Goal: Information Seeking & Learning: Understand process/instructions

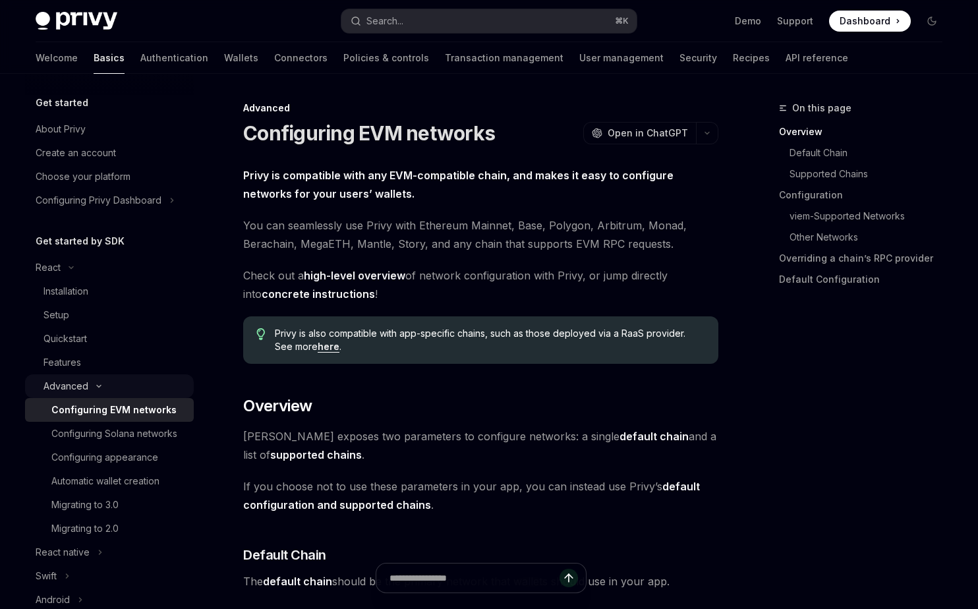
click at [99, 387] on icon "Toggle Advanced section" at bounding box center [99, 385] width 16 height 5
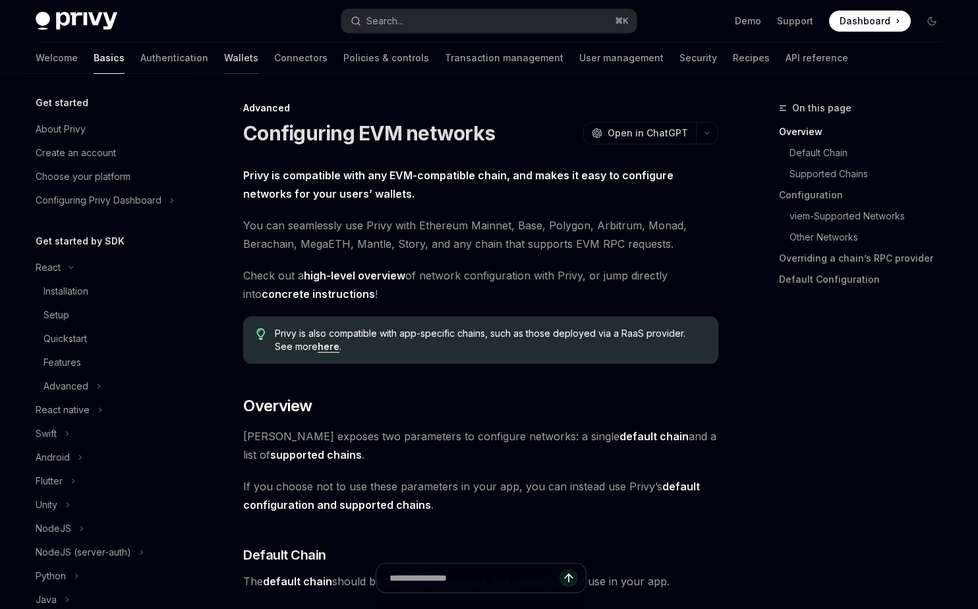
click at [224, 55] on link "Wallets" at bounding box center [241, 58] width 34 height 32
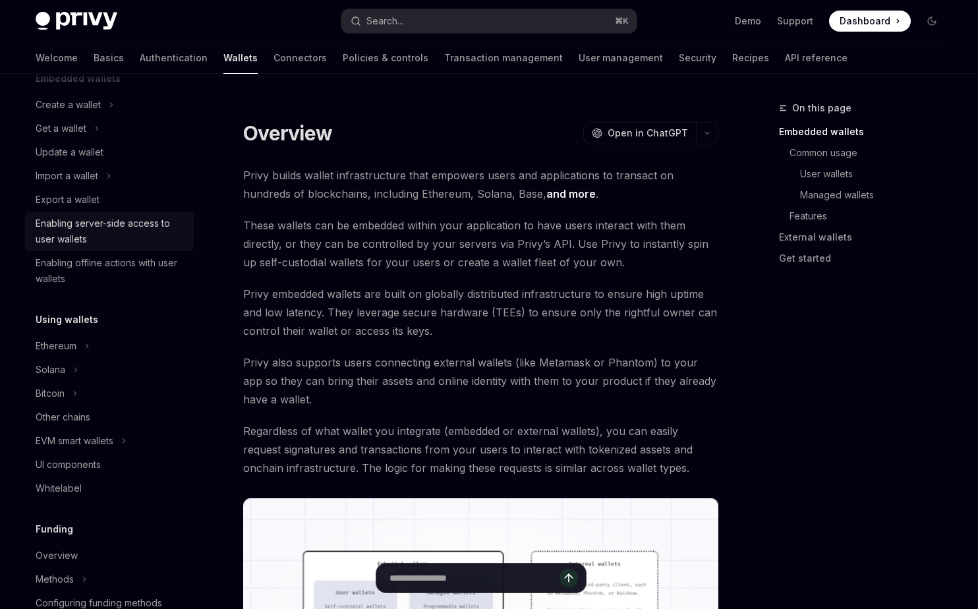
scroll to position [116, 0]
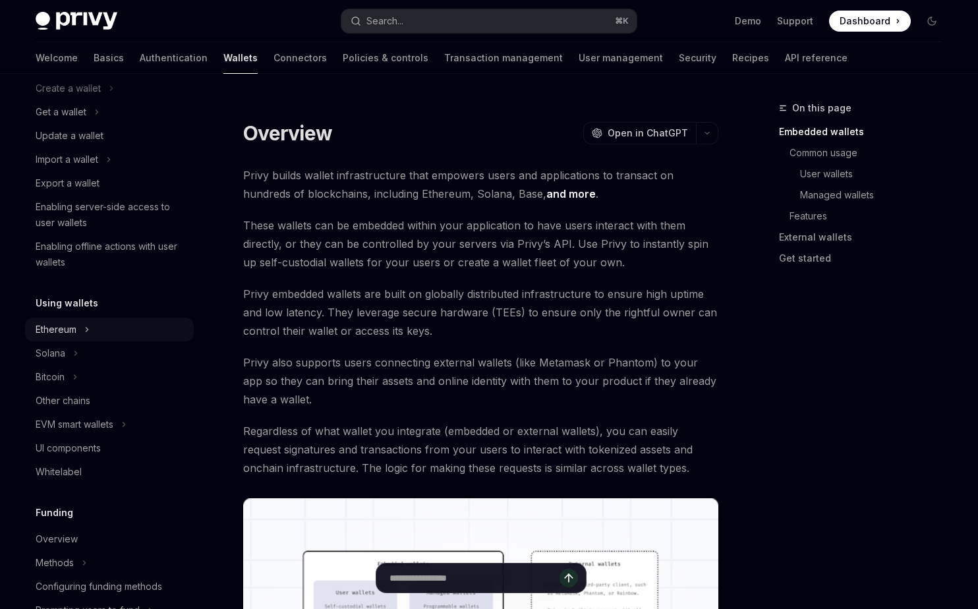
click at [61, 323] on div "Ethereum" at bounding box center [56, 329] width 41 height 16
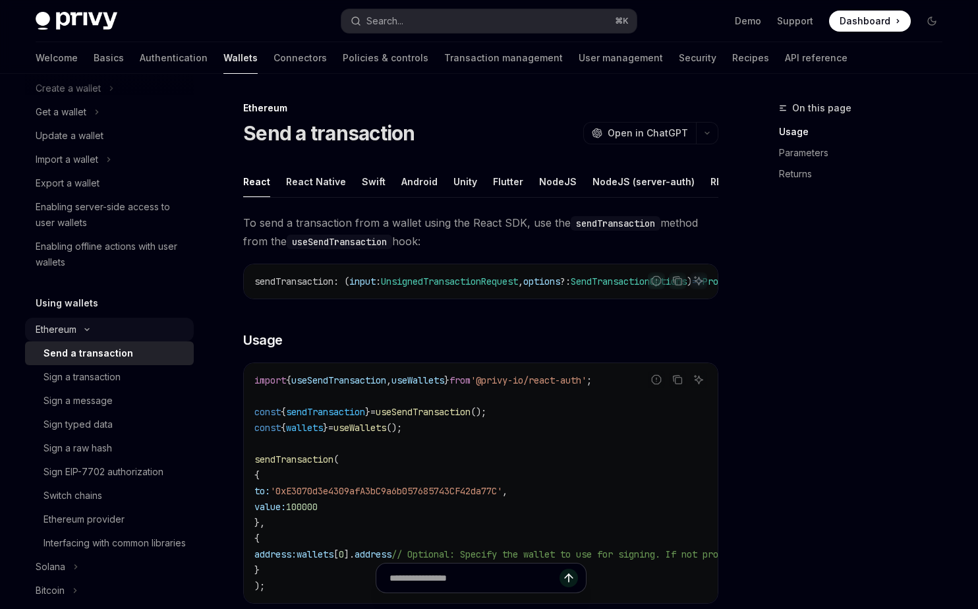
click at [61, 323] on div "Ethereum" at bounding box center [56, 329] width 41 height 16
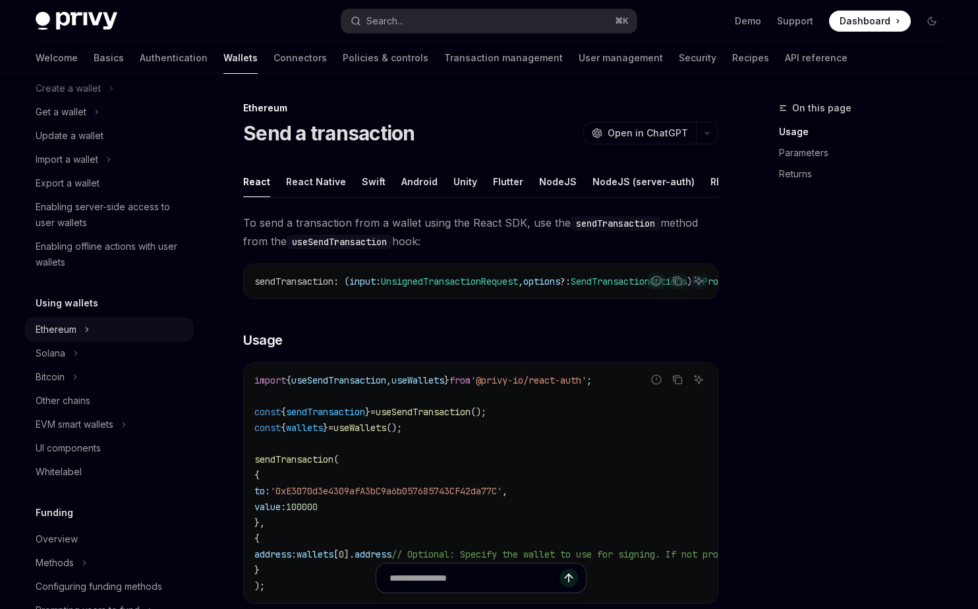
click at [61, 323] on div "Ethereum" at bounding box center [56, 329] width 41 height 16
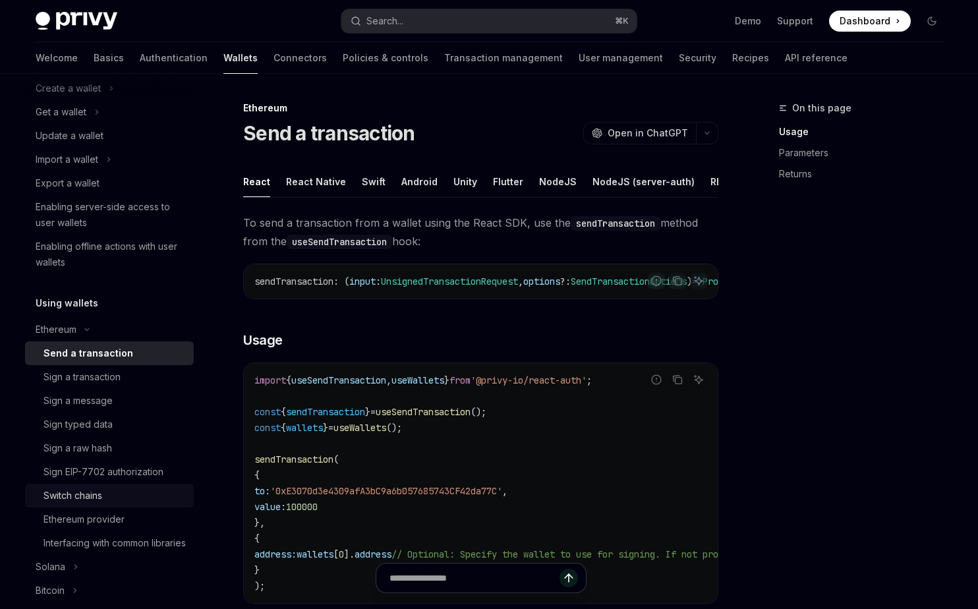
click at [69, 506] on link "Switch chains" at bounding box center [109, 496] width 169 height 24
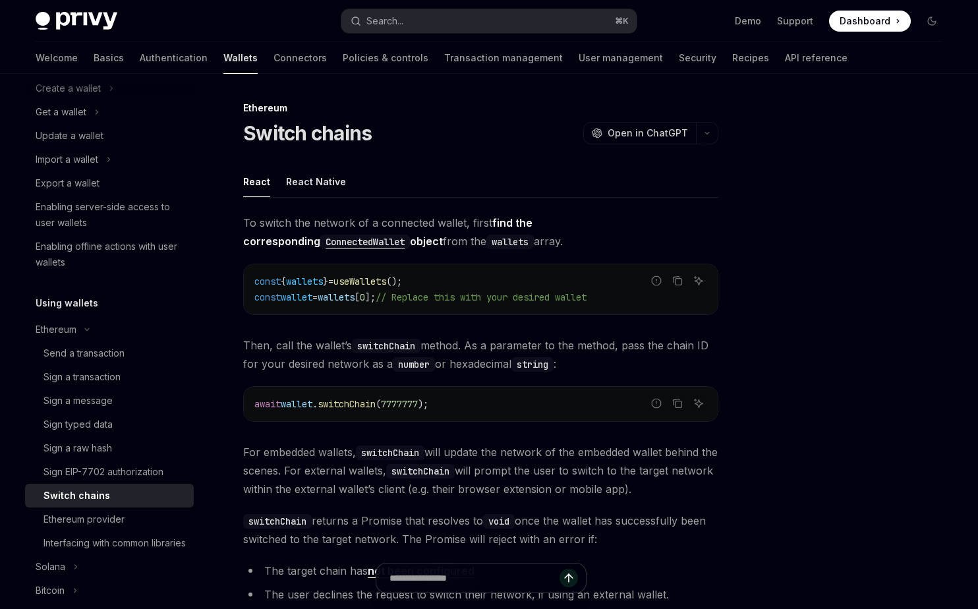
click at [69, 503] on link "Switch chains" at bounding box center [109, 496] width 169 height 24
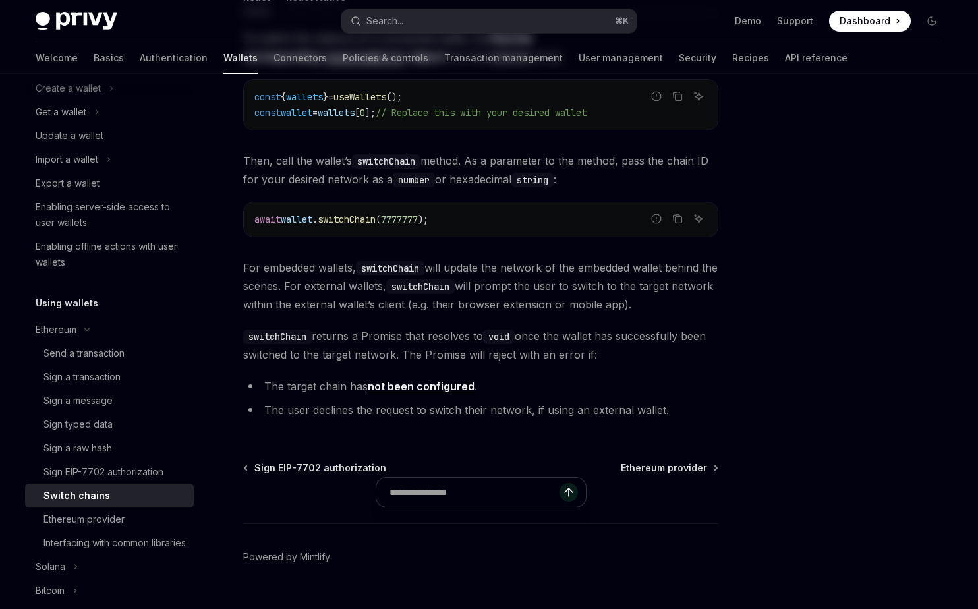
scroll to position [209, 0]
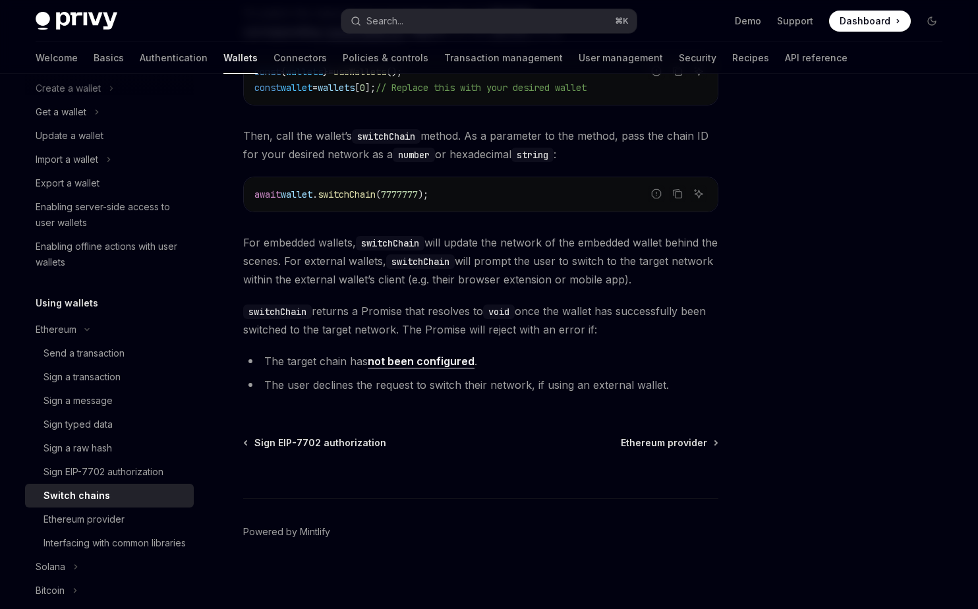
click at [404, 362] on link "not been configured" at bounding box center [421, 361] width 107 height 14
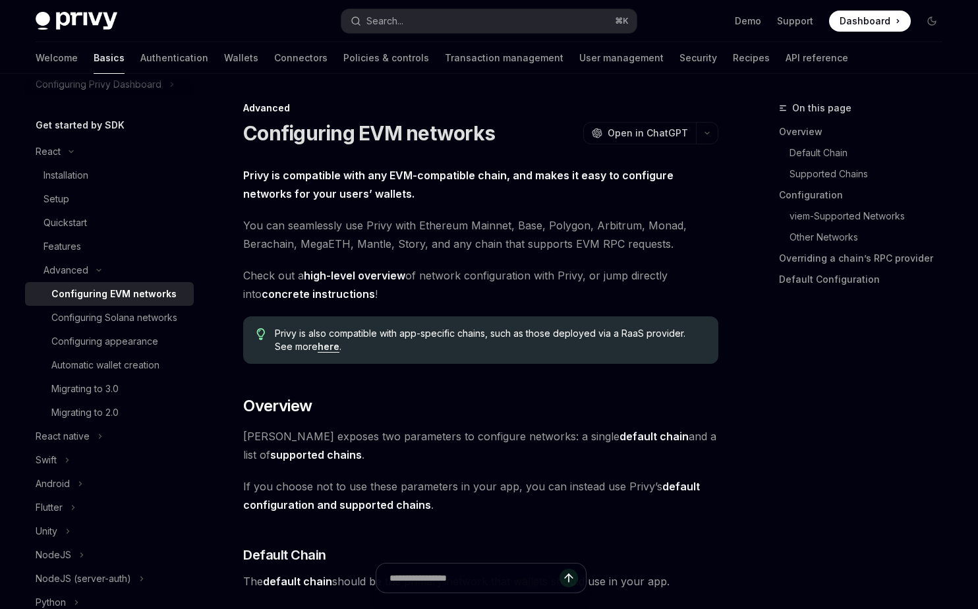
type textarea "*"
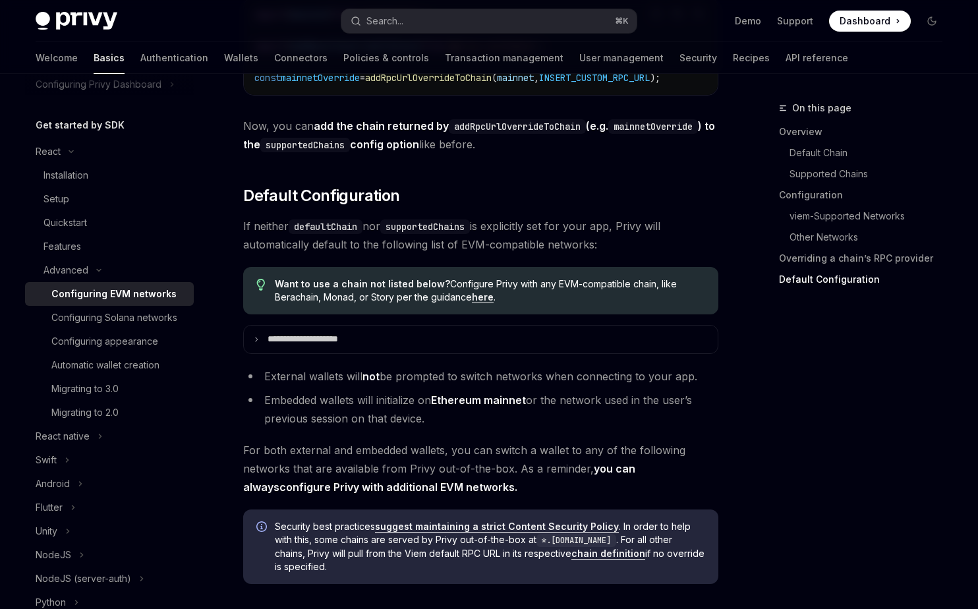
scroll to position [3319, 0]
